Goal: Task Accomplishment & Management: Manage account settings

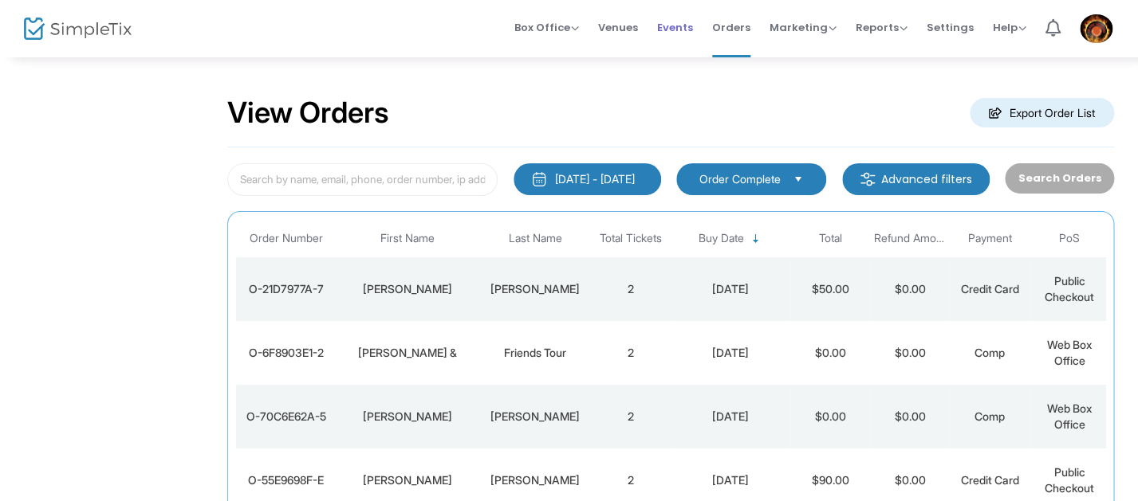
click at [683, 22] on span "Events" at bounding box center [675, 27] width 36 height 41
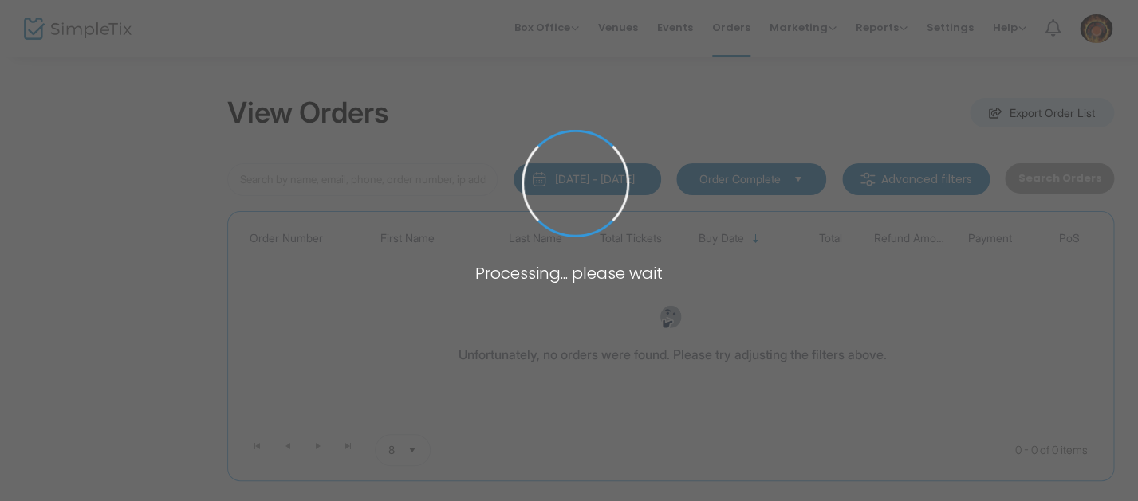
type input "[PERSON_NAME]"
